Goal: Task Accomplishment & Management: Use online tool/utility

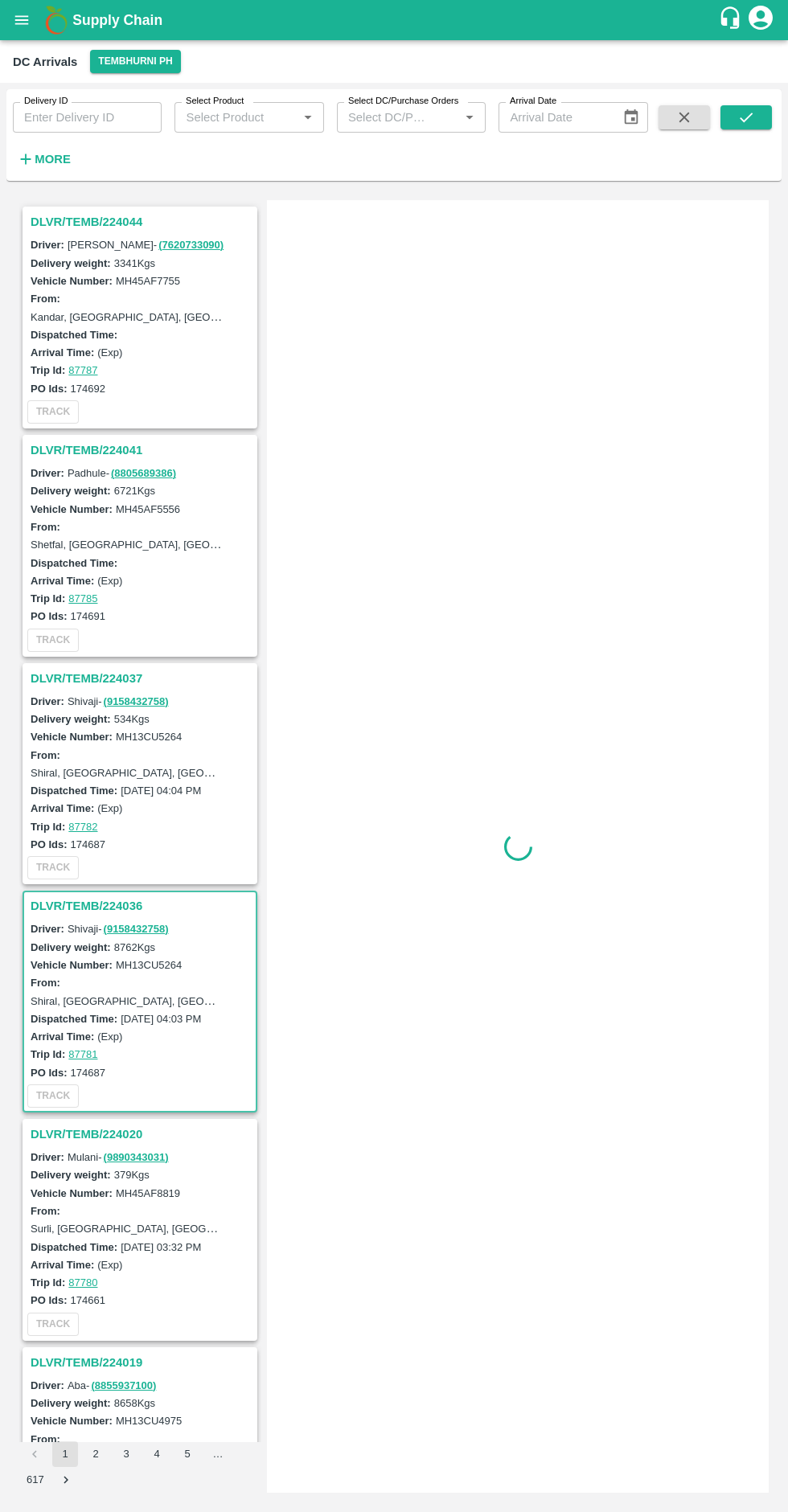
scroll to position [691, 0]
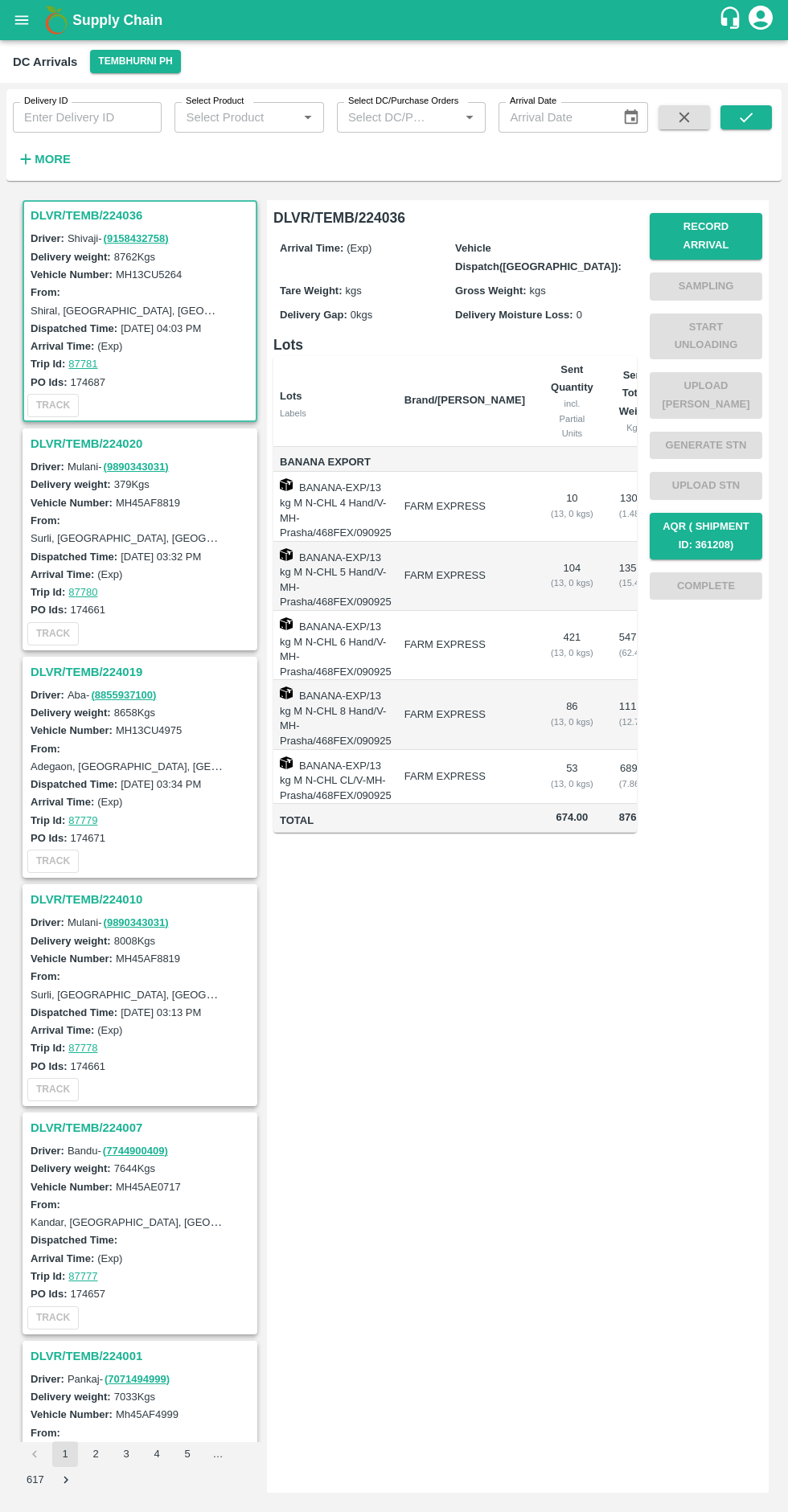
click at [699, 222] on button "Record Arrival" at bounding box center [706, 236] width 113 height 46
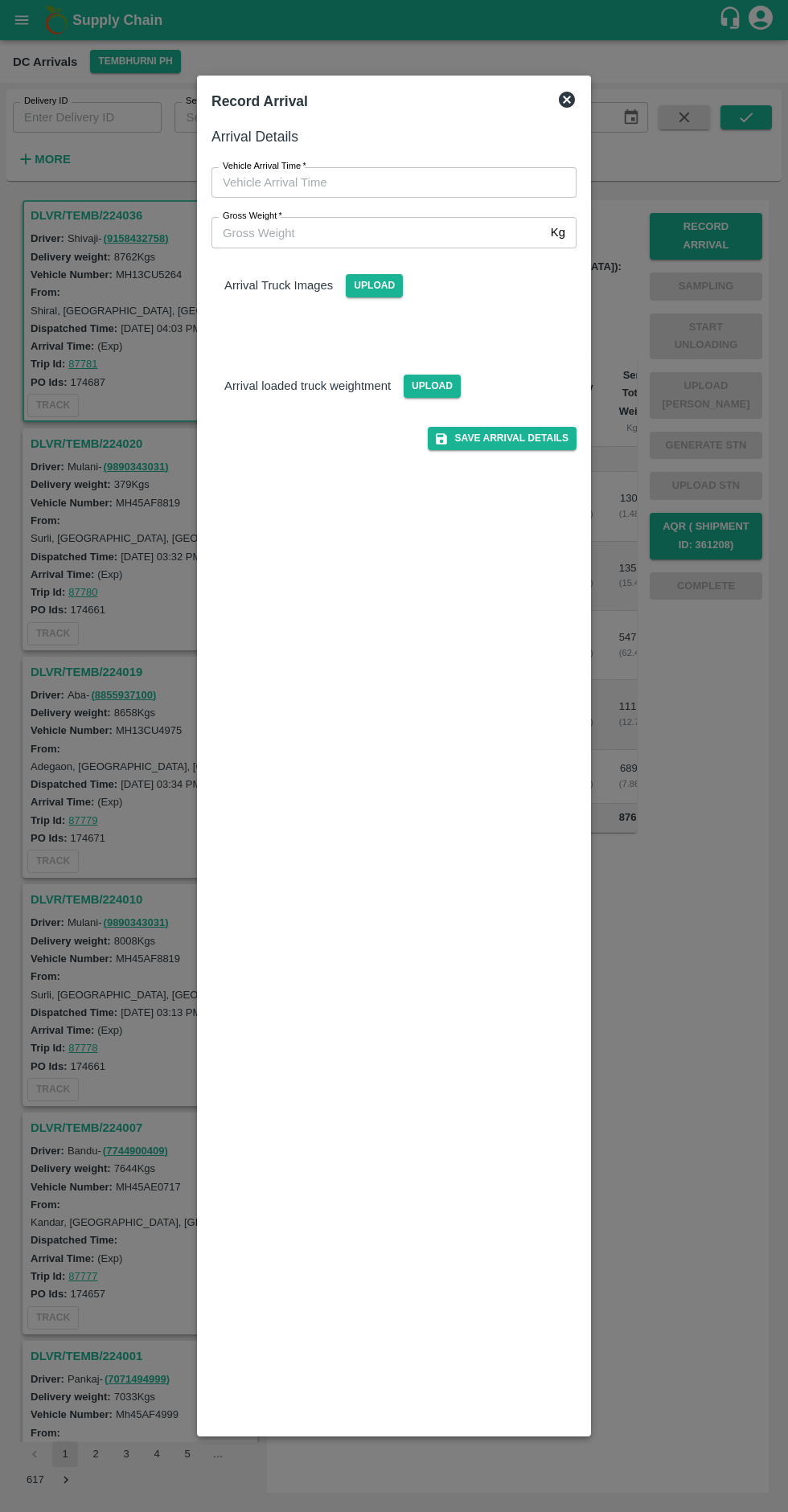
click at [356, 278] on span "Upload" at bounding box center [374, 286] width 57 height 23
click at [0, 0] on input "Upload" at bounding box center [0, 0] width 0 height 0
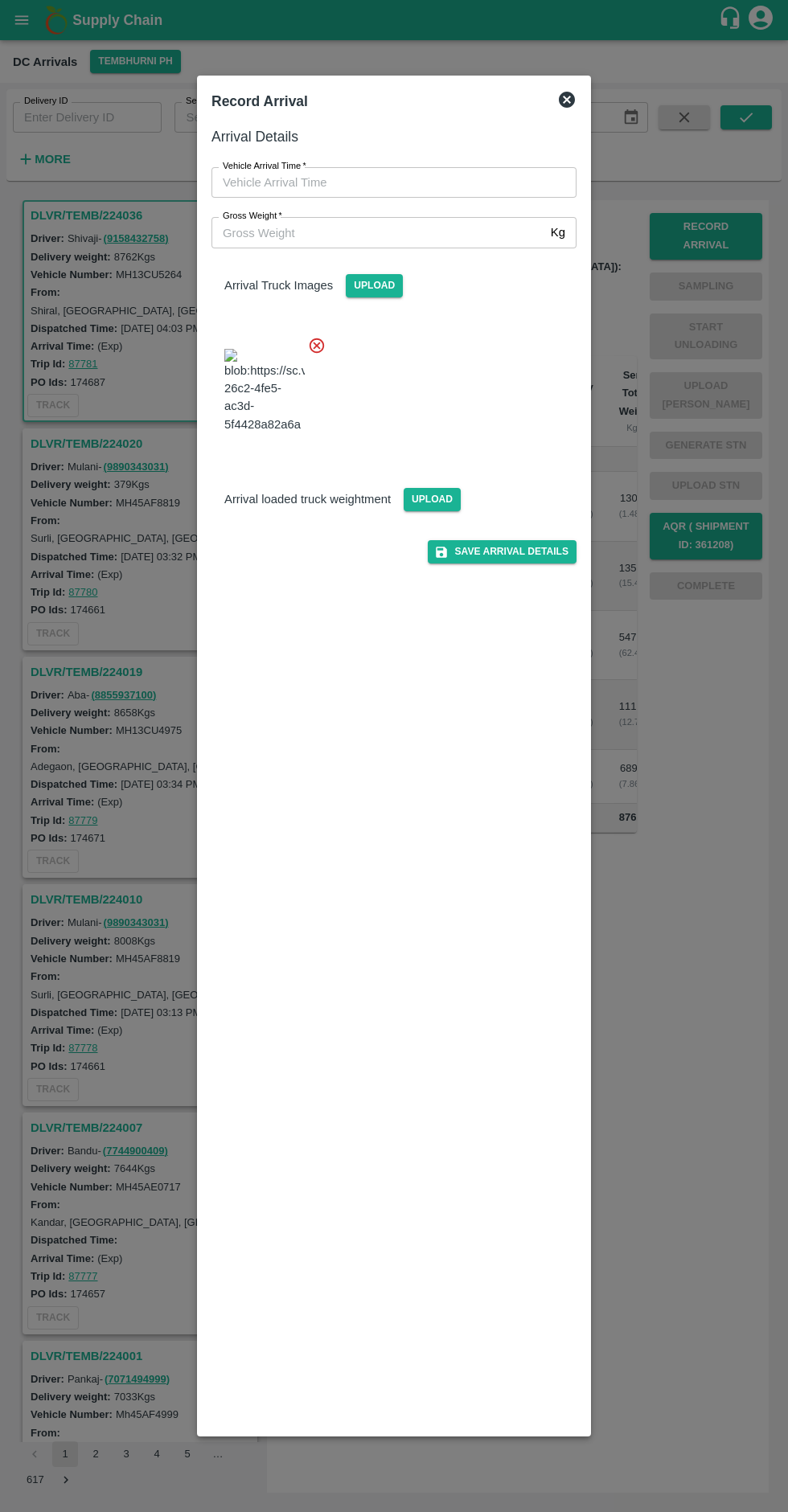
click at [318, 508] on p "Arrival loaded truck weightment" at bounding box center [307, 499] width 167 height 17
click at [432, 511] on span "Upload" at bounding box center [432, 500] width 57 height 23
click at [0, 0] on input "Upload" at bounding box center [0, 0] width 0 height 0
click at [412, 179] on input "Vehicle Arrival Time   *" at bounding box center [388, 182] width 354 height 31
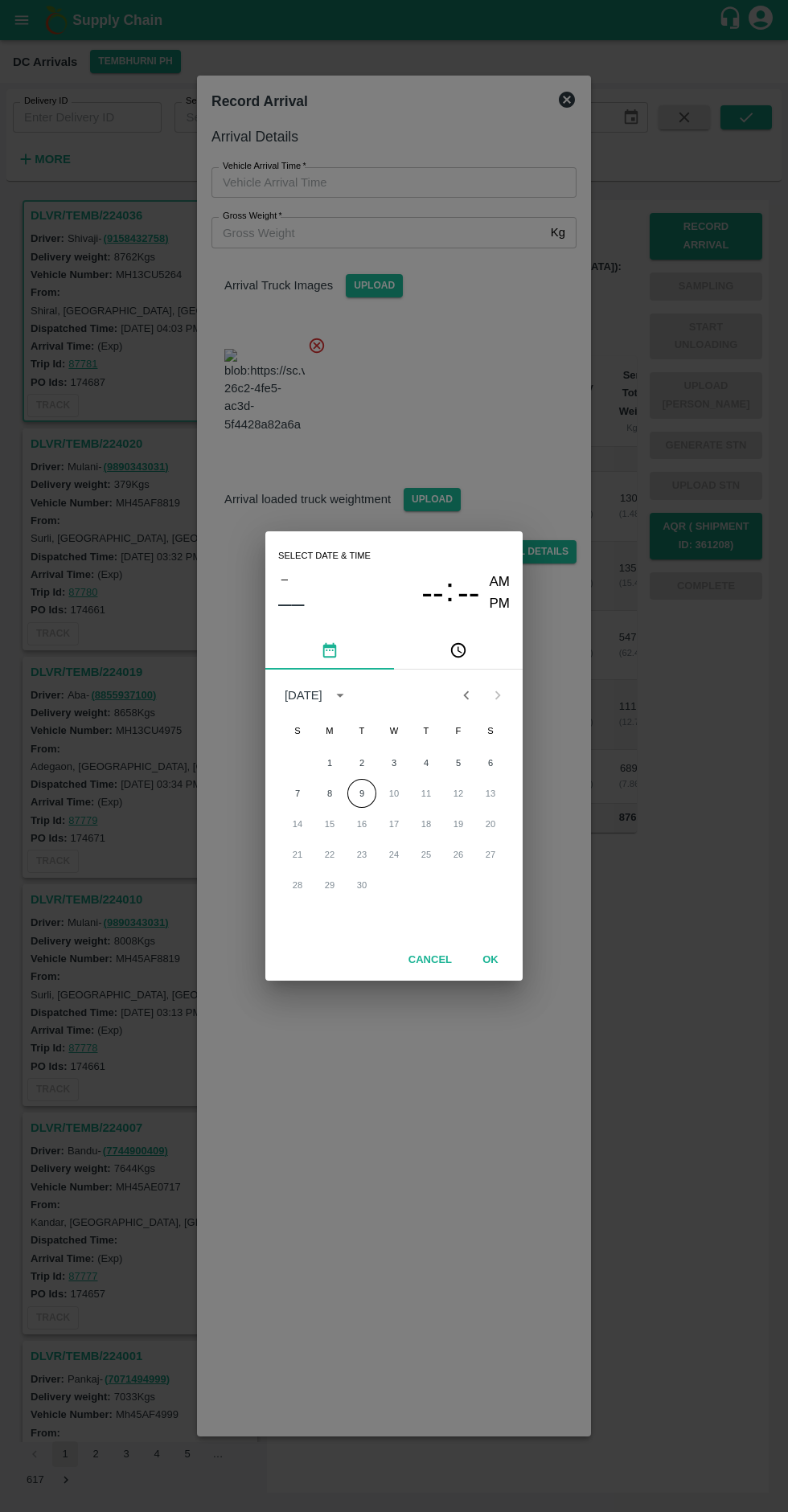
click at [368, 794] on button "9" at bounding box center [361, 793] width 29 height 29
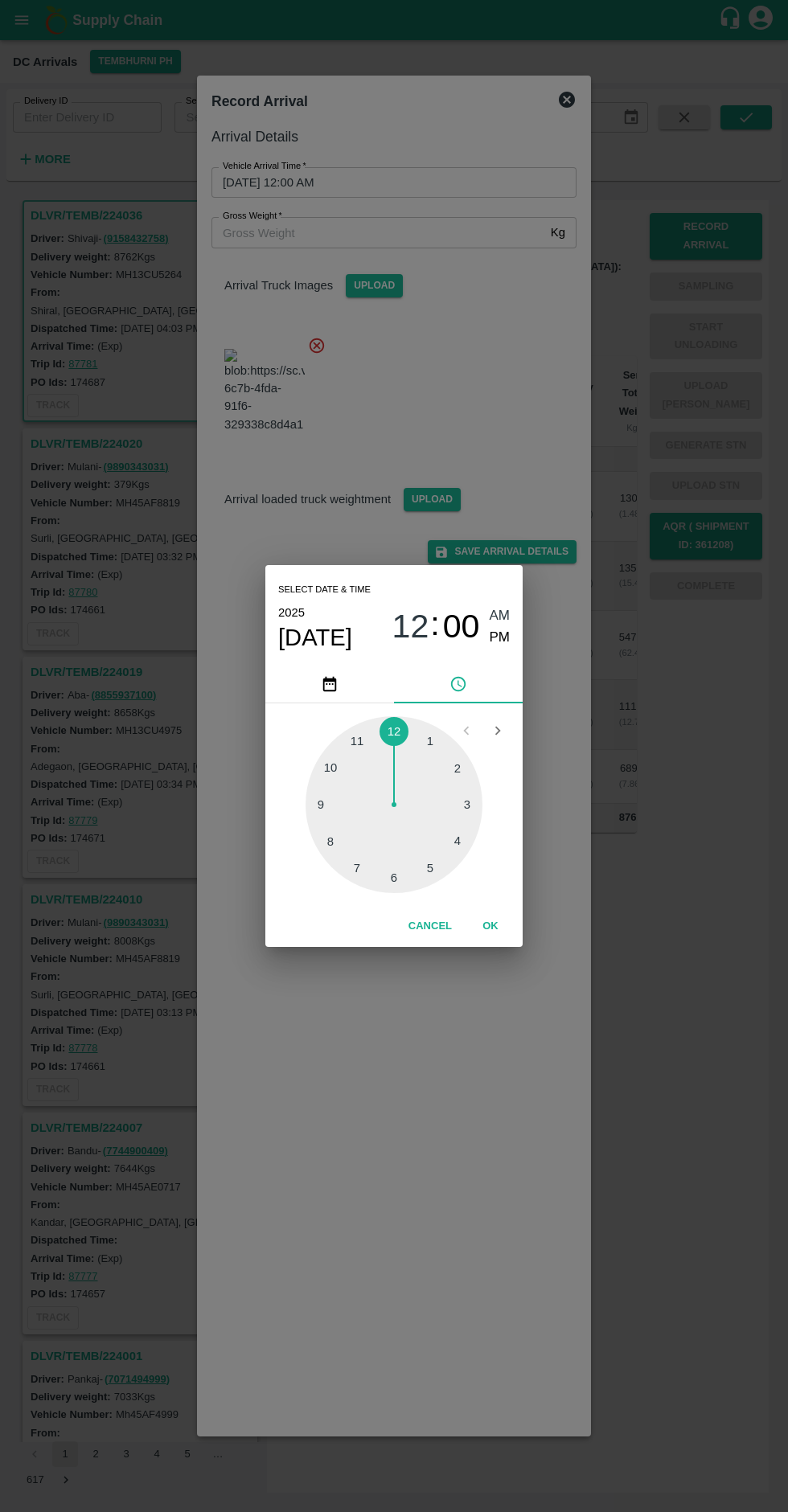
click at [509, 643] on span "PM" at bounding box center [500, 638] width 21 height 22
type input "[DATE] 05:08 PM"
click at [509, 926] on button "OK" at bounding box center [491, 926] width 51 height 28
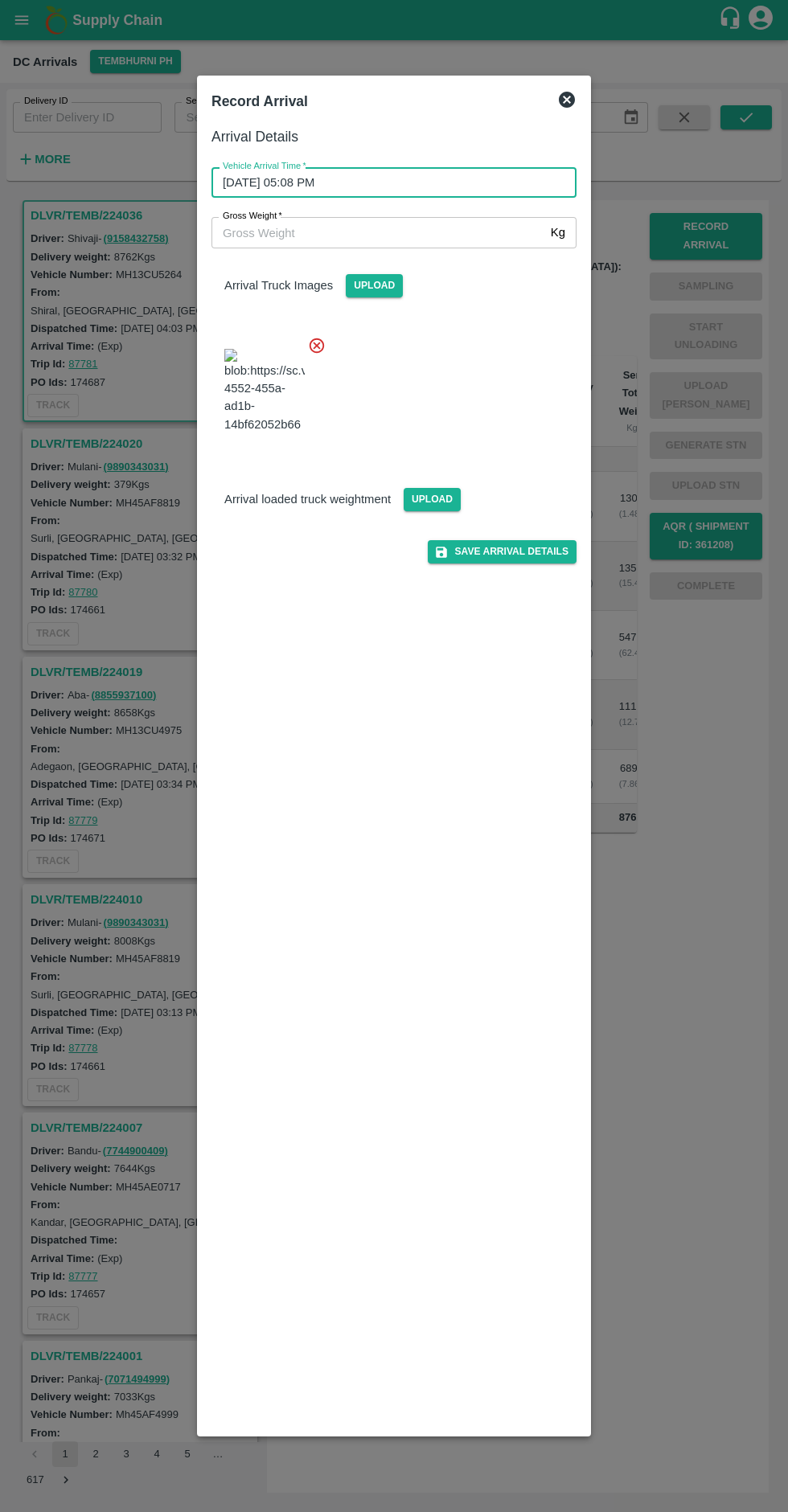
click at [322, 563] on div "Save Arrival Details" at bounding box center [388, 537] width 378 height 52
click at [431, 511] on span "Upload" at bounding box center [432, 500] width 57 height 23
click at [0, 0] on input "Upload" at bounding box center [0, 0] width 0 height 0
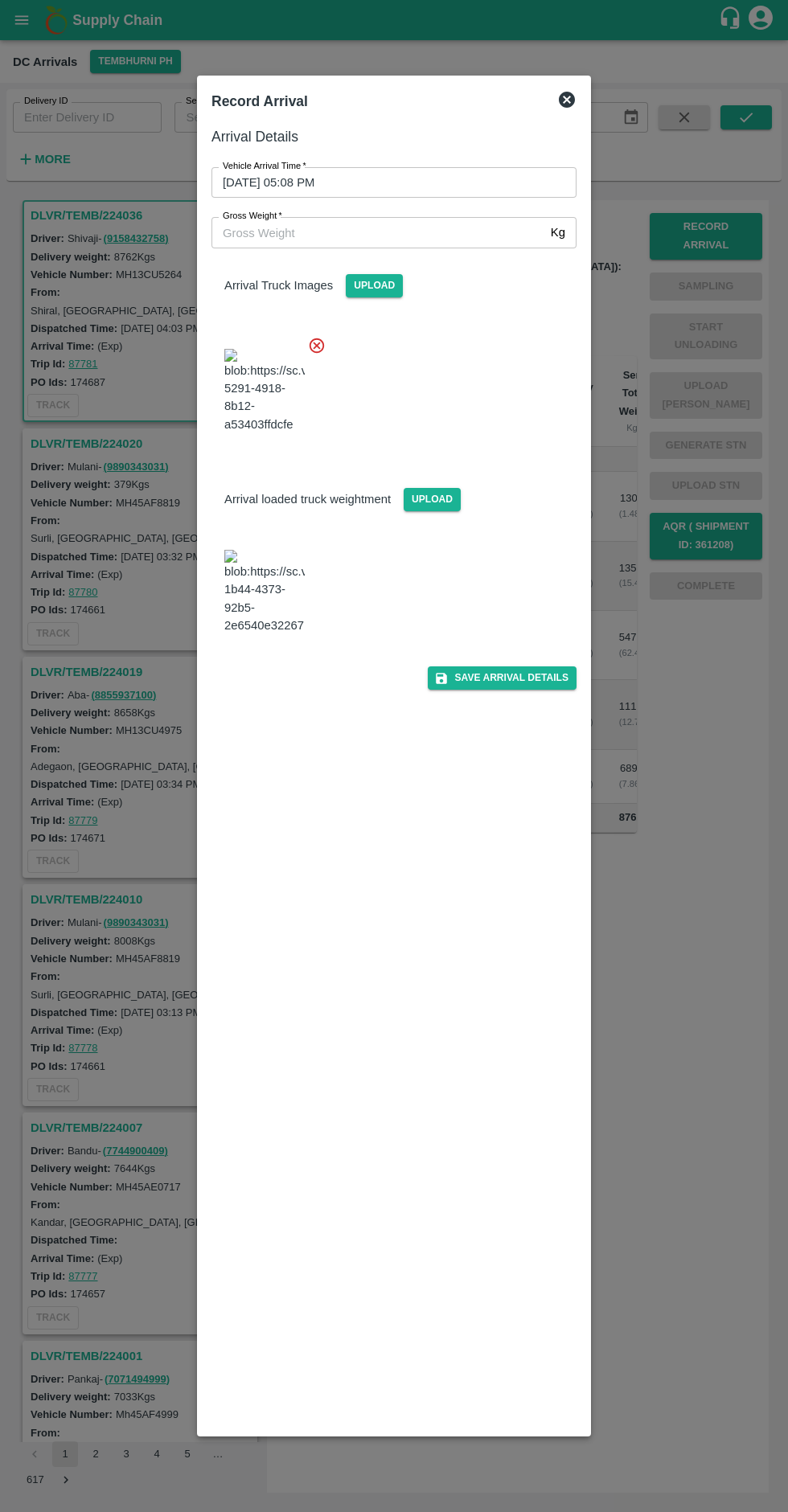
click at [350, 232] on input "Gross Weight   *" at bounding box center [378, 232] width 333 height 31
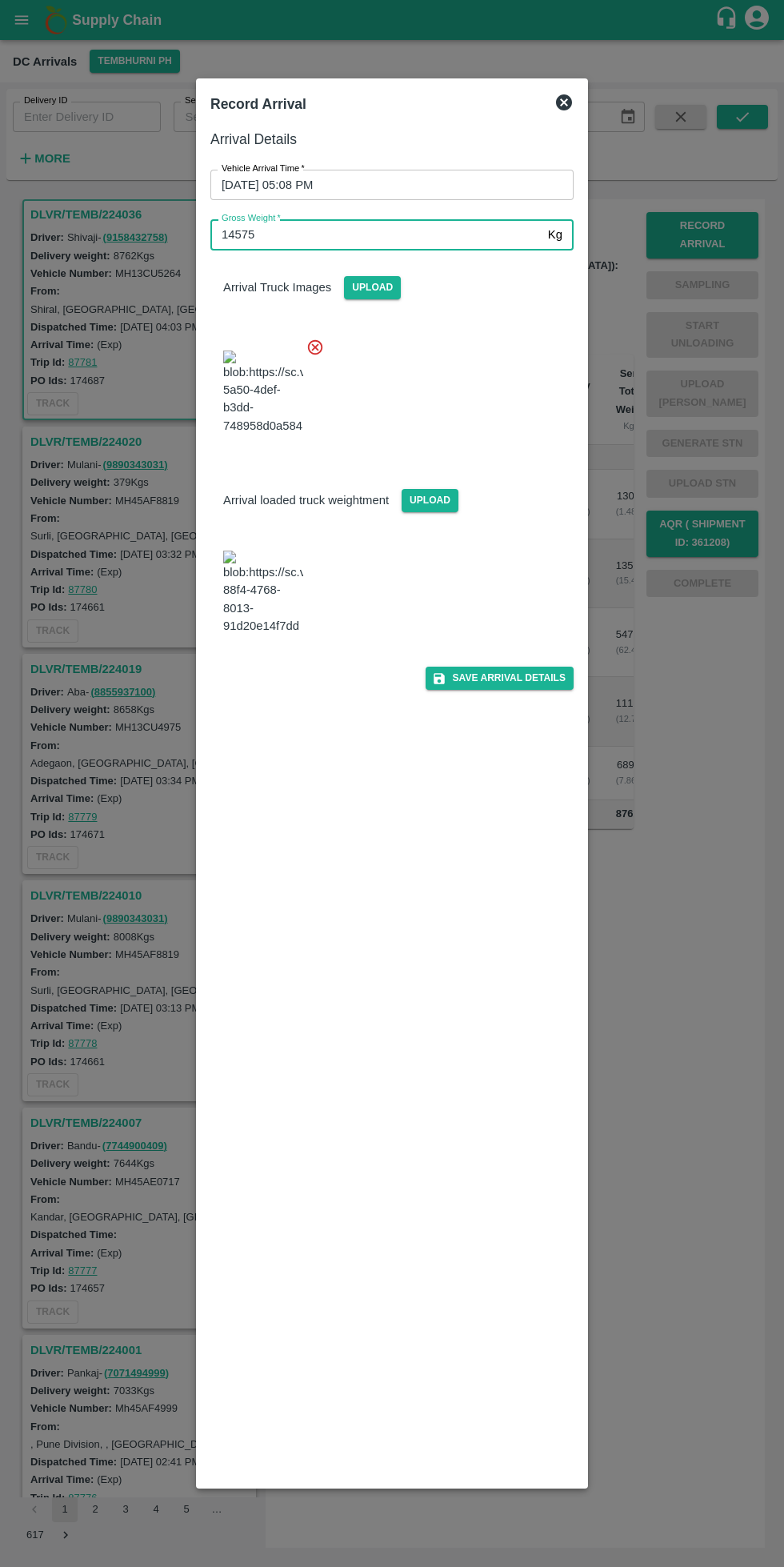
type input "14575"
click at [519, 689] on button "Save Arrival Details" at bounding box center [500, 678] width 148 height 23
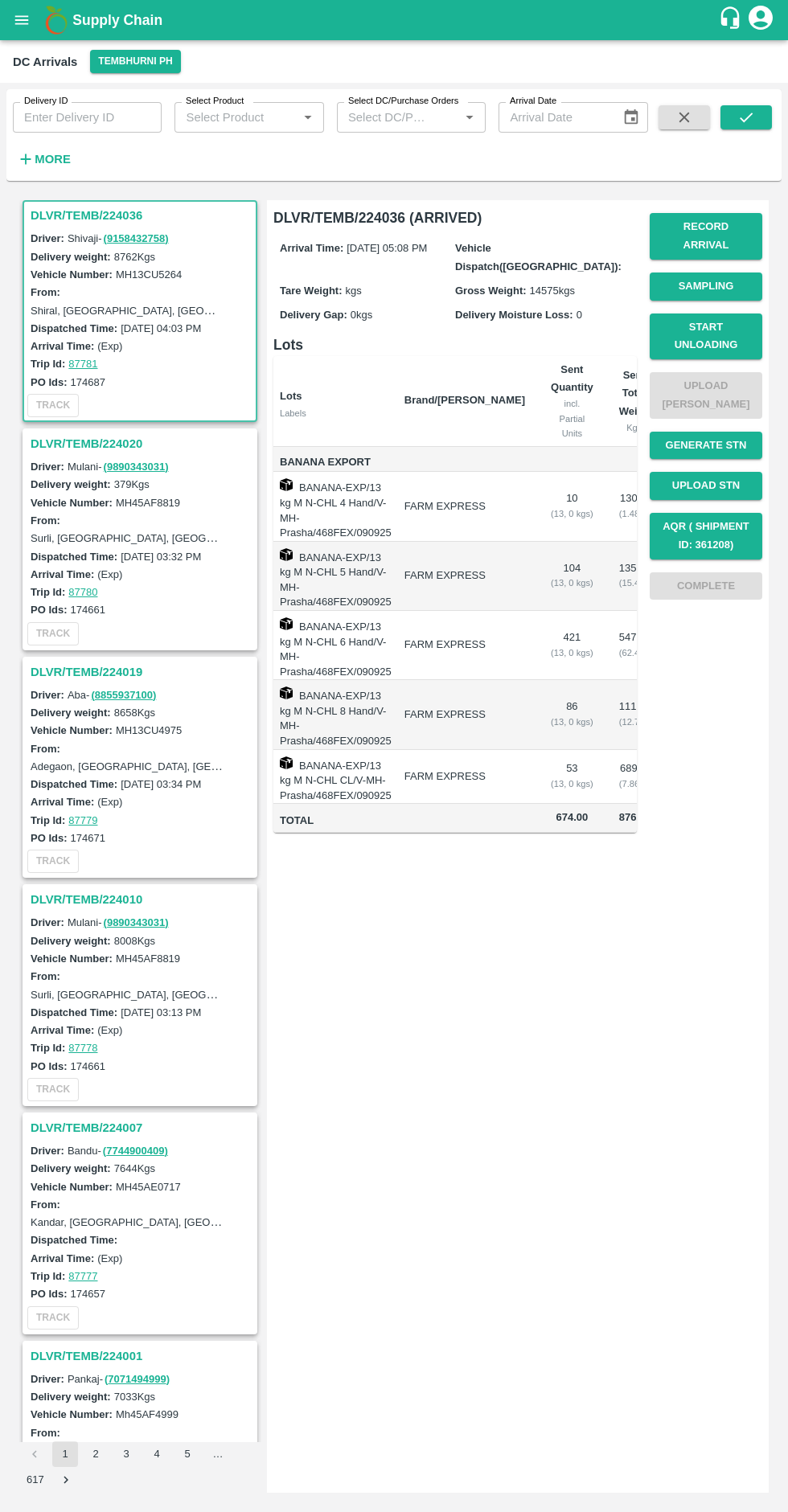
click at [732, 321] on button "Start Unloading" at bounding box center [706, 336] width 113 height 46
